Goal: Information Seeking & Learning: Learn about a topic

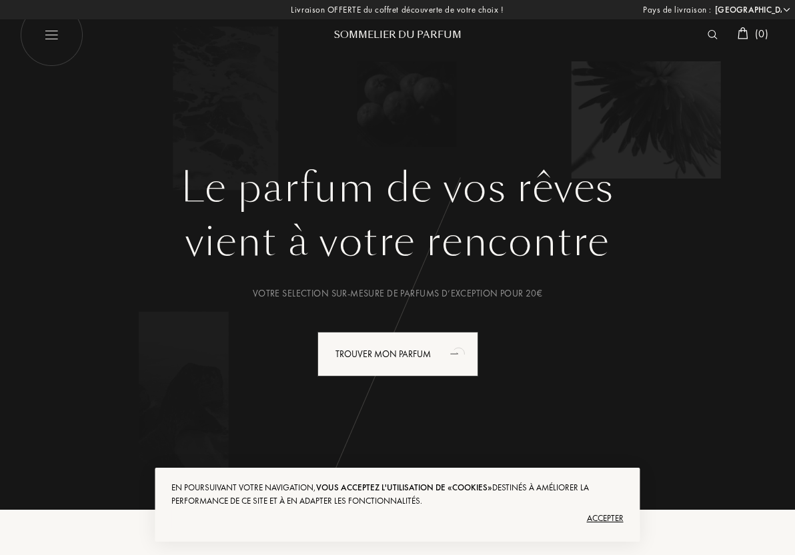
select select "FR"
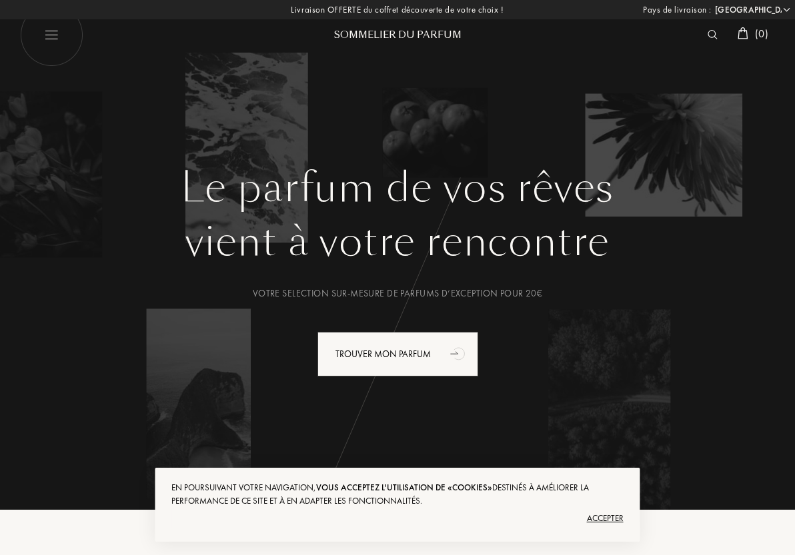
click at [606, 517] on div "Accepter" at bounding box center [396, 518] width 451 height 21
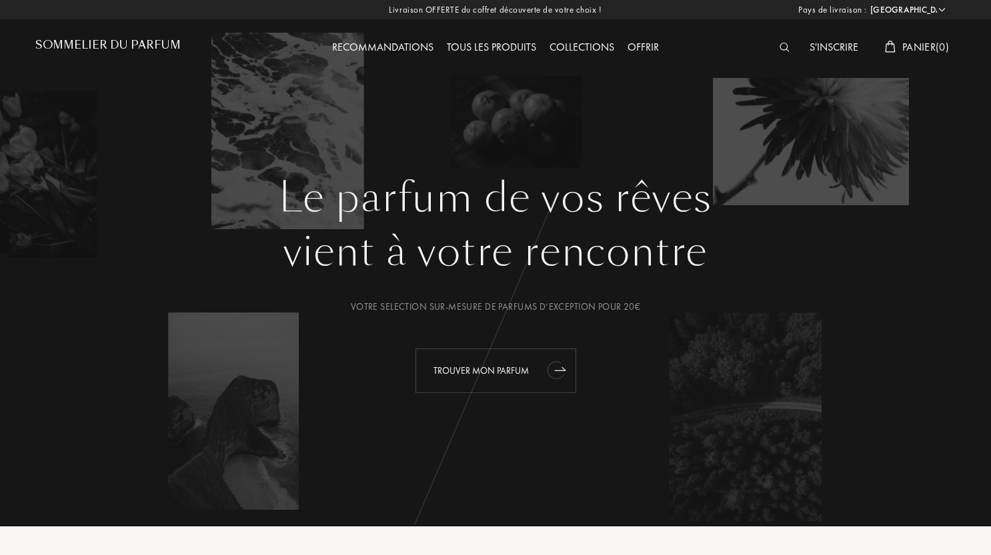
click at [484, 370] on div "Trouver mon parfum" at bounding box center [495, 371] width 161 height 45
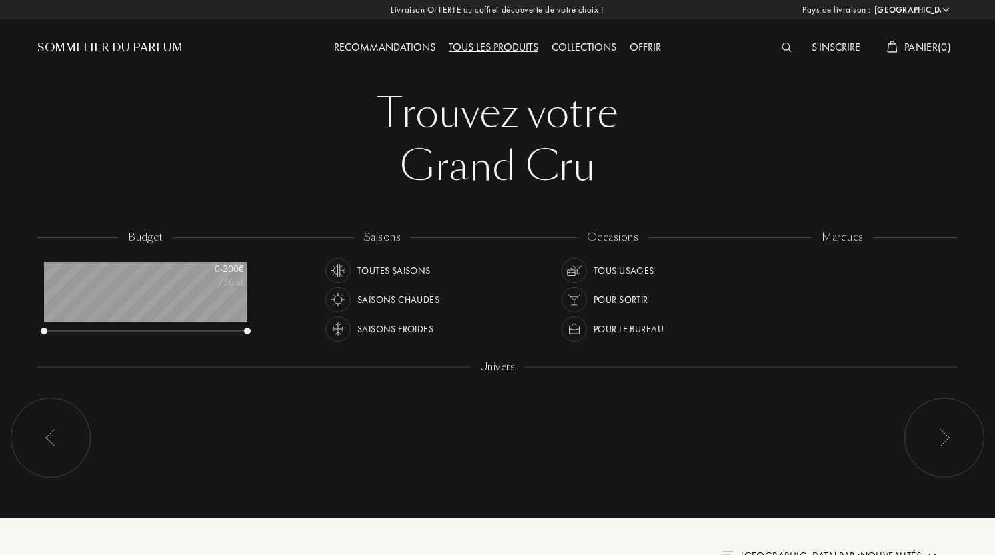
select select "FR"
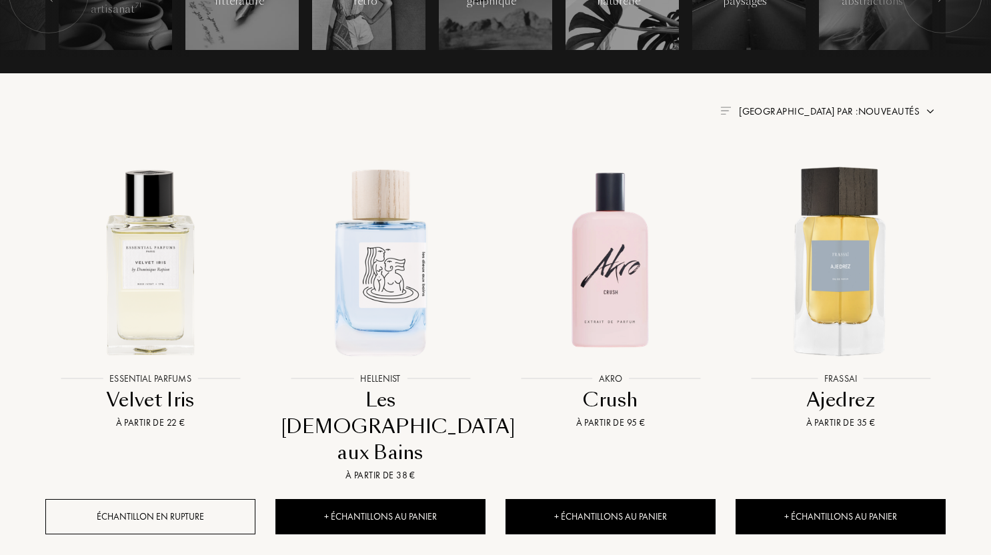
scroll to position [453, 0]
